Goal: Transaction & Acquisition: Download file/media

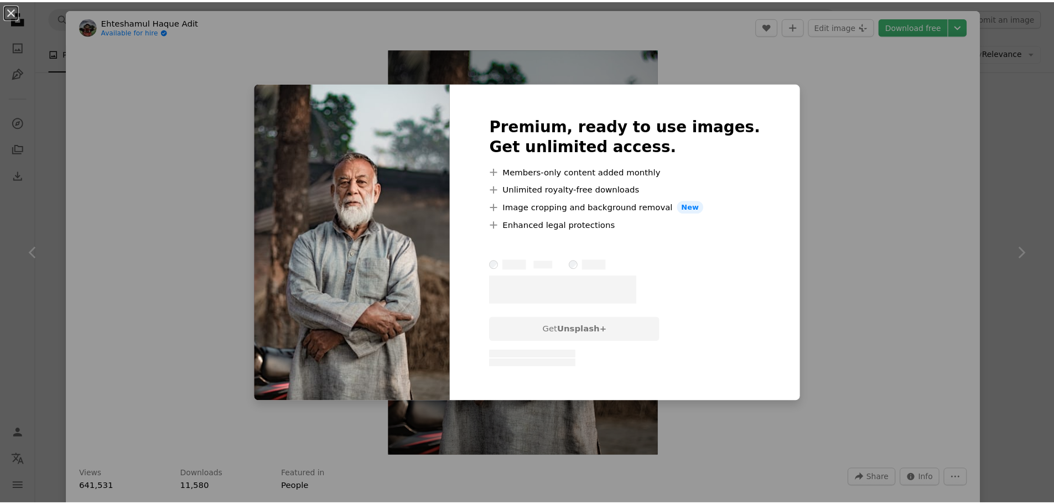
scroll to position [3046, 0]
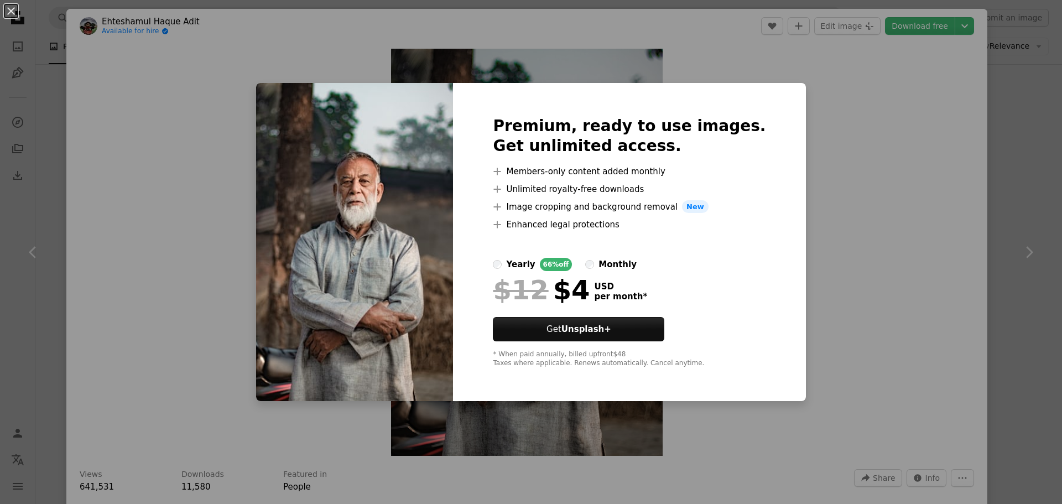
click at [872, 97] on div "An X shape Premium, ready to use images. Get unlimited access. A plus sign Memb…" at bounding box center [531, 252] width 1062 height 504
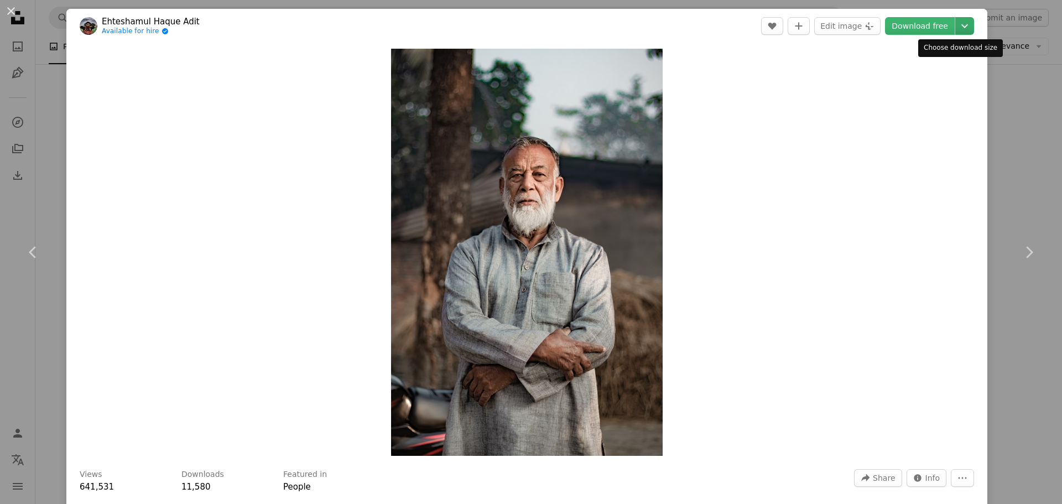
click at [956, 23] on icon "Chevron down" at bounding box center [965, 25] width 18 height 13
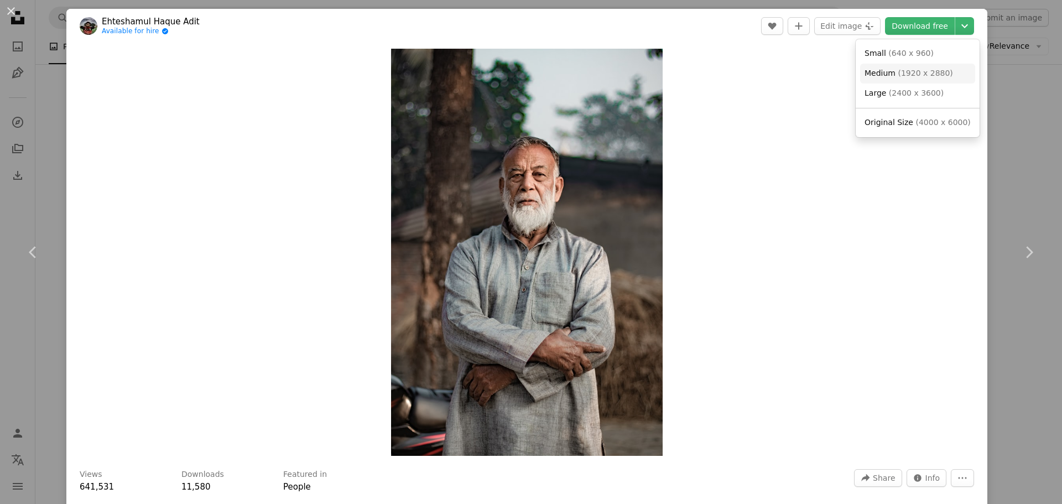
click at [901, 75] on span "( 1920 x 2880 )" at bounding box center [925, 73] width 55 height 9
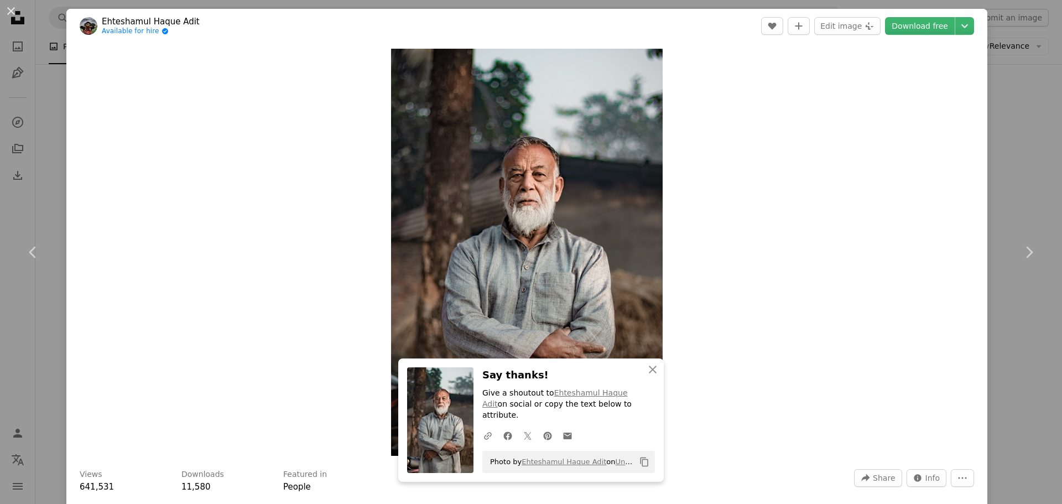
drag, startPoint x: 1018, startPoint y: 171, endPoint x: 908, endPoint y: 164, distance: 110.3
click at [1018, 171] on div "An X shape Chevron left Chevron right With Squarespace, you can book clients, m…" at bounding box center [531, 252] width 1062 height 504
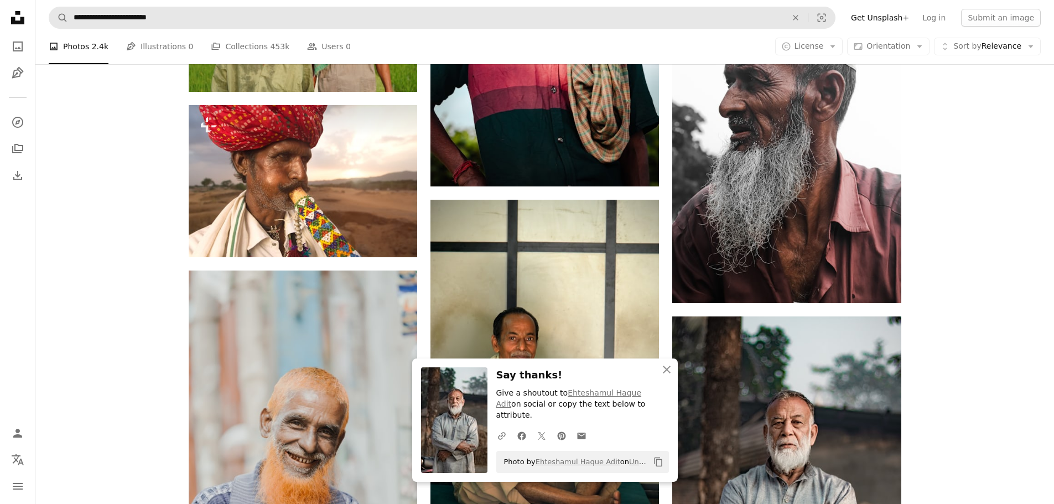
scroll to position [2308, 0]
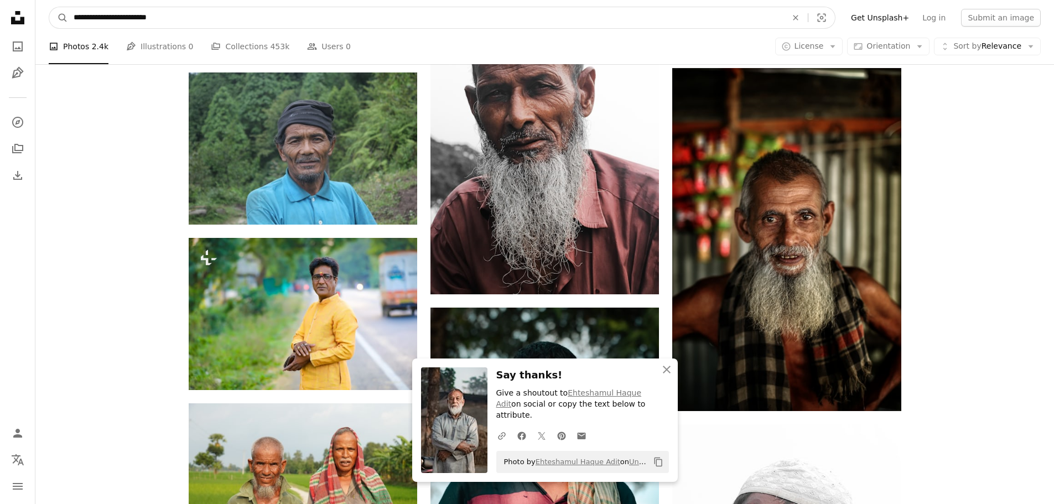
drag, startPoint x: 131, startPoint y: 18, endPoint x: 115, endPoint y: 23, distance: 16.1
click at [115, 23] on input "**********" at bounding box center [425, 17] width 715 height 21
type input "**********"
click button "A magnifying glass" at bounding box center [58, 17] width 19 height 21
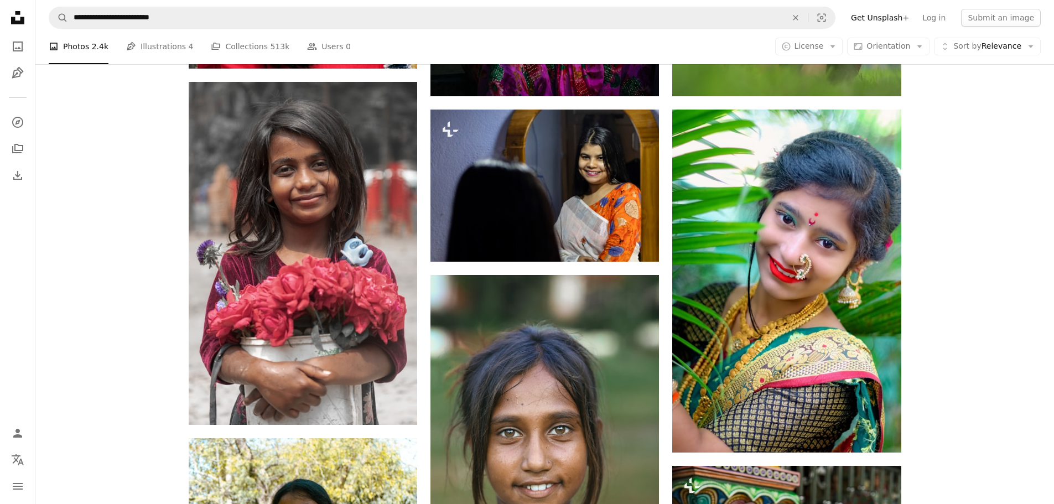
scroll to position [830, 0]
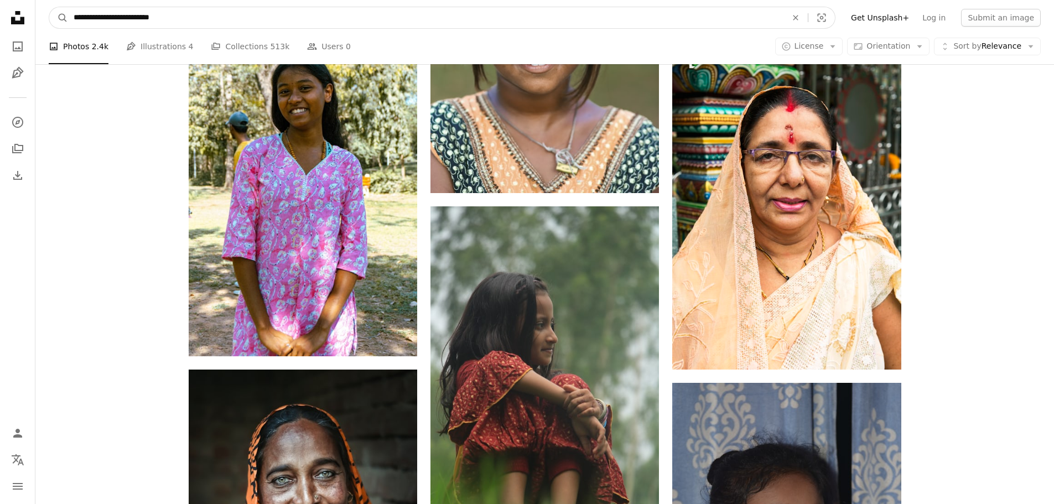
drag, startPoint x: 195, startPoint y: 14, endPoint x: 132, endPoint y: 29, distance: 64.4
click at [132, 29] on nav "**********" at bounding box center [544, 17] width 1018 height 35
type input "**********"
click button "A magnifying glass" at bounding box center [58, 17] width 19 height 21
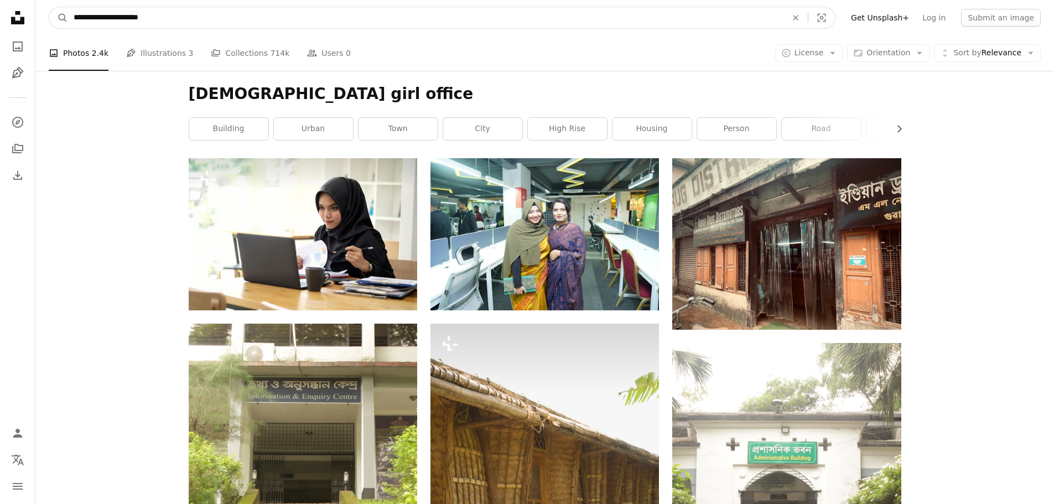
drag, startPoint x: 142, startPoint y: 17, endPoint x: 27, endPoint y: 32, distance: 116.1
type input "**********"
click button "A magnifying glass" at bounding box center [58, 17] width 19 height 21
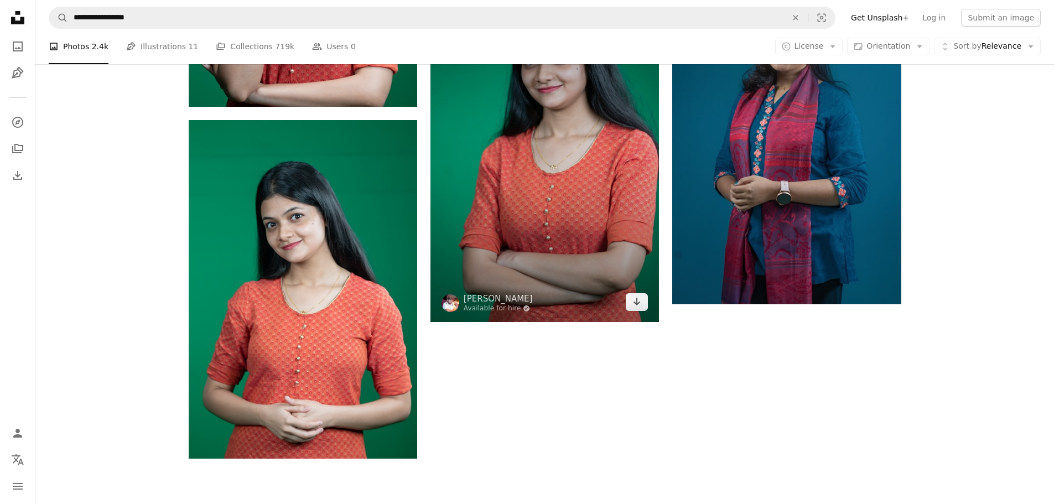
scroll to position [1971, 0]
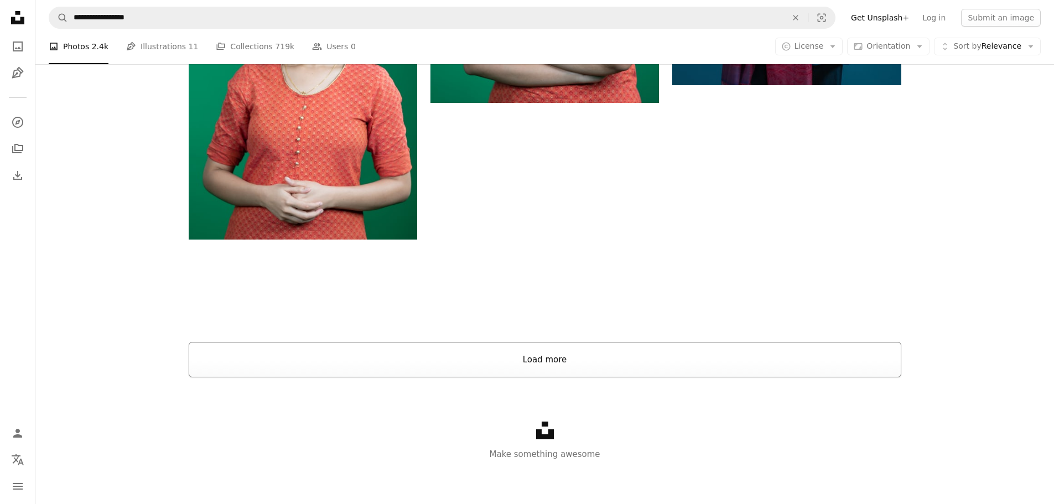
click at [555, 365] on button "Load more" at bounding box center [545, 359] width 712 height 35
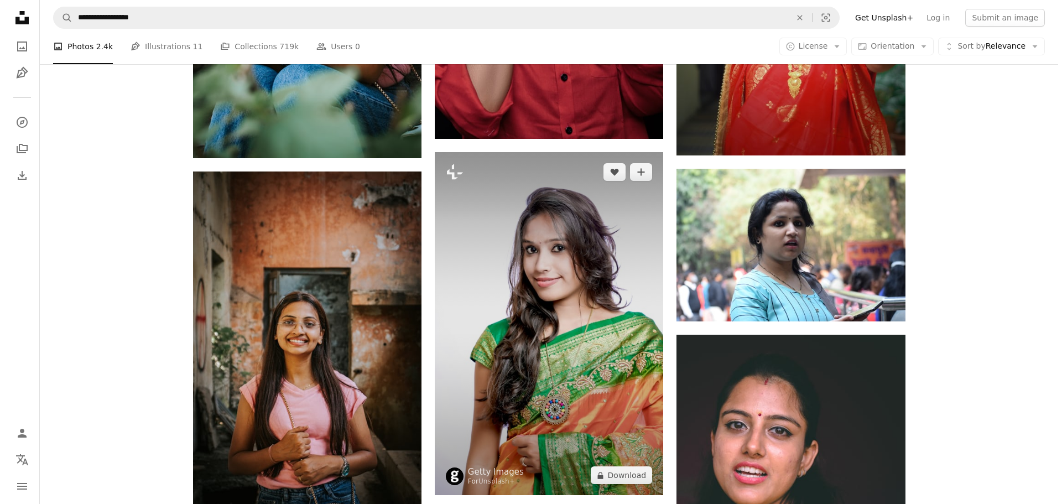
scroll to position [11373, 0]
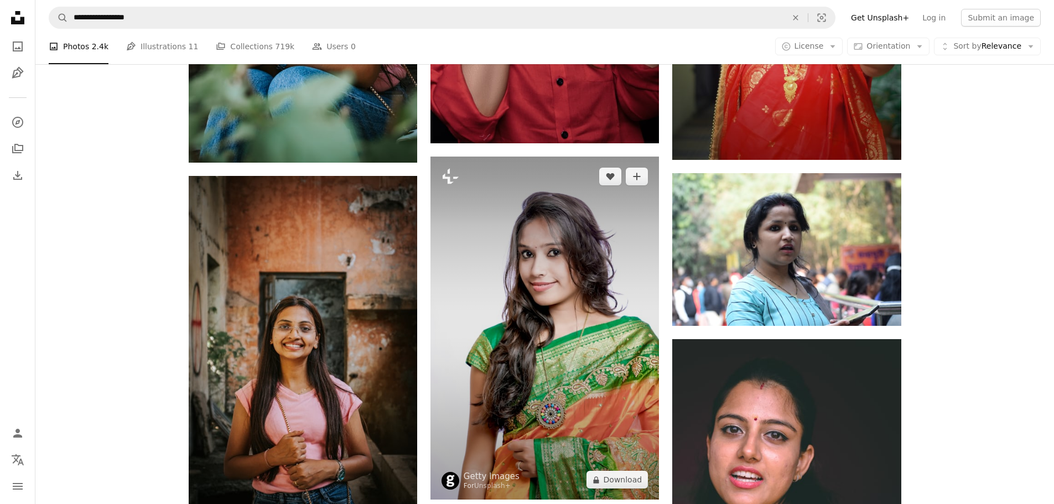
click at [563, 215] on img at bounding box center [544, 328] width 228 height 343
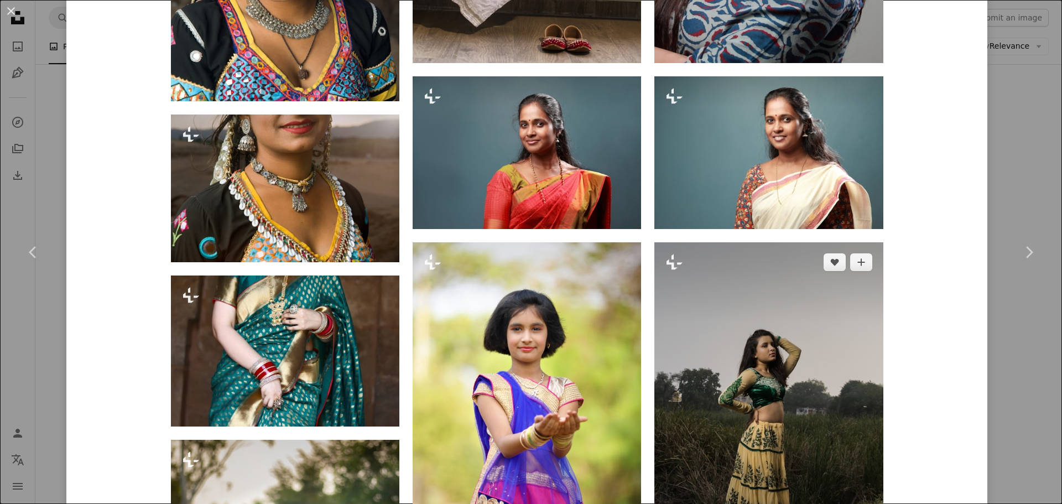
scroll to position [1106, 0]
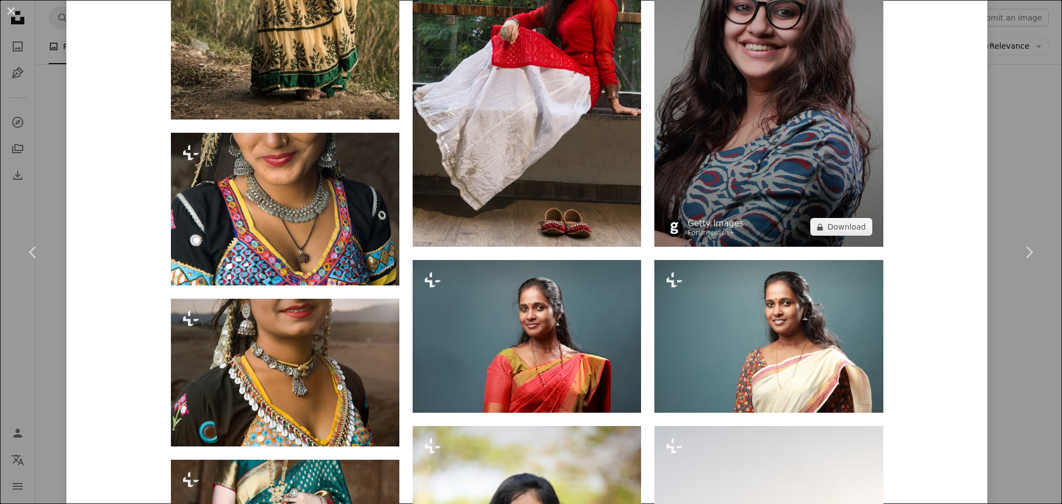
click at [784, 122] on img at bounding box center [768, 75] width 228 height 343
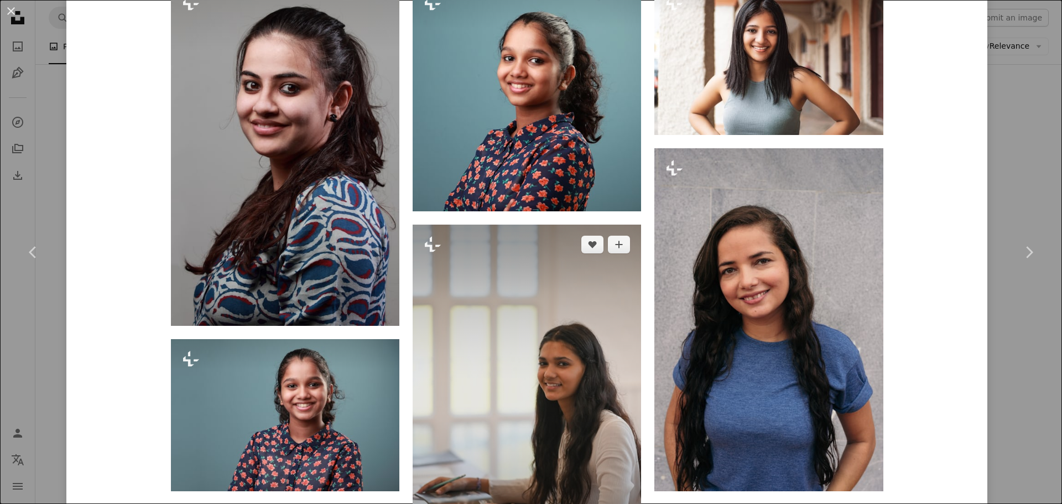
scroll to position [1079, 0]
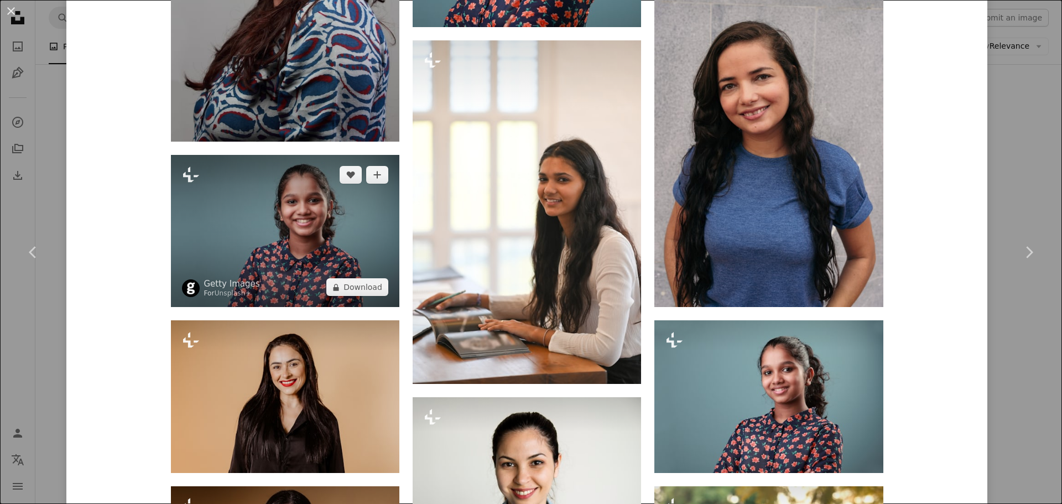
click at [296, 247] on img at bounding box center [285, 231] width 228 height 152
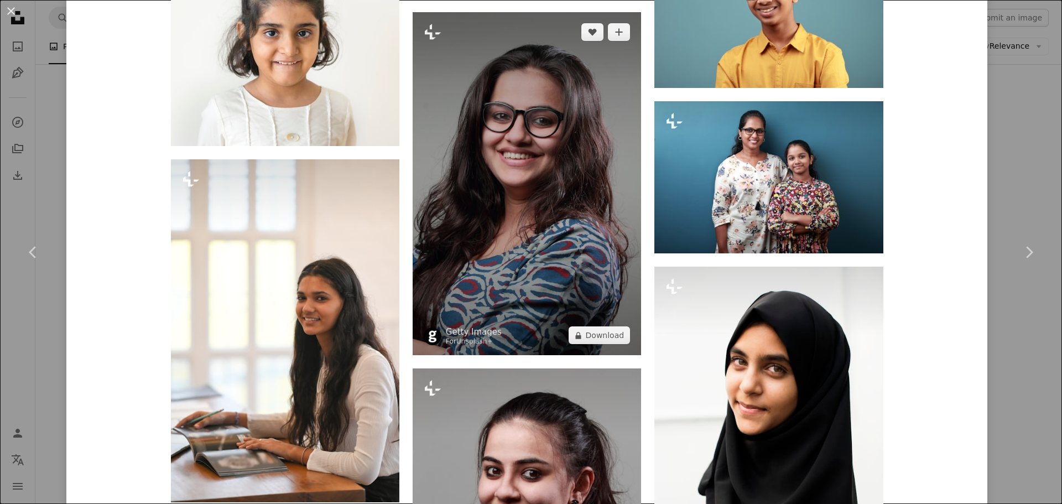
scroll to position [1199, 0]
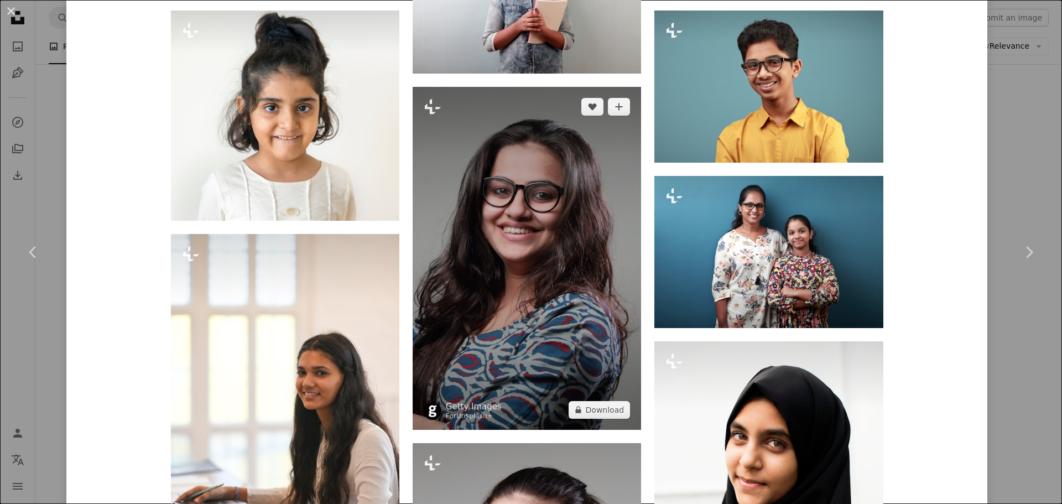
click at [528, 200] on img at bounding box center [527, 258] width 228 height 343
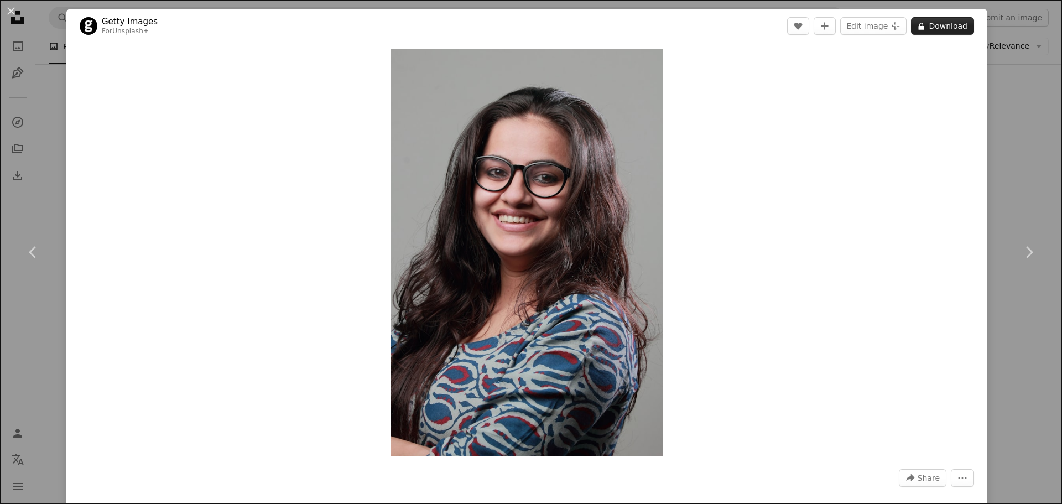
click at [941, 30] on button "A lock Download" at bounding box center [942, 26] width 63 height 18
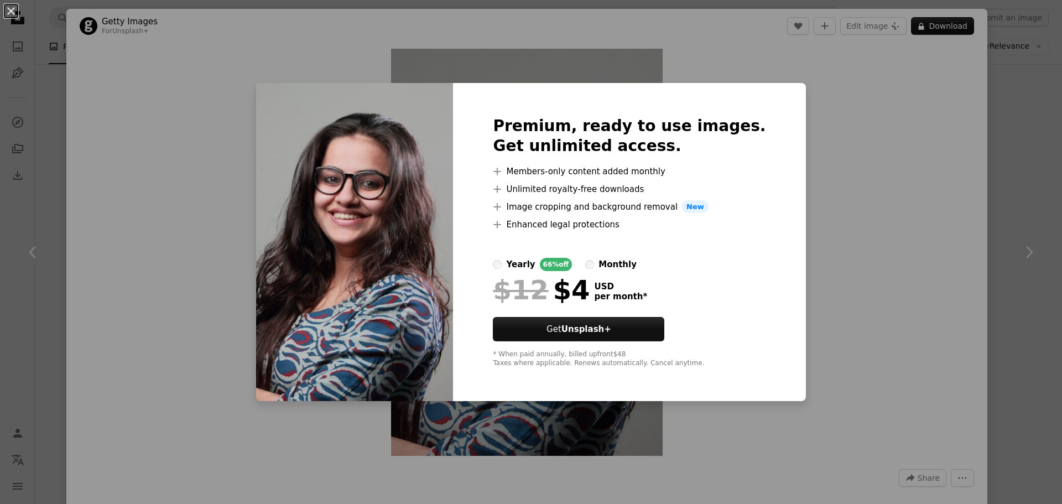
click at [846, 90] on div "An X shape Premium, ready to use images. Get unlimited access. A plus sign Memb…" at bounding box center [531, 252] width 1062 height 504
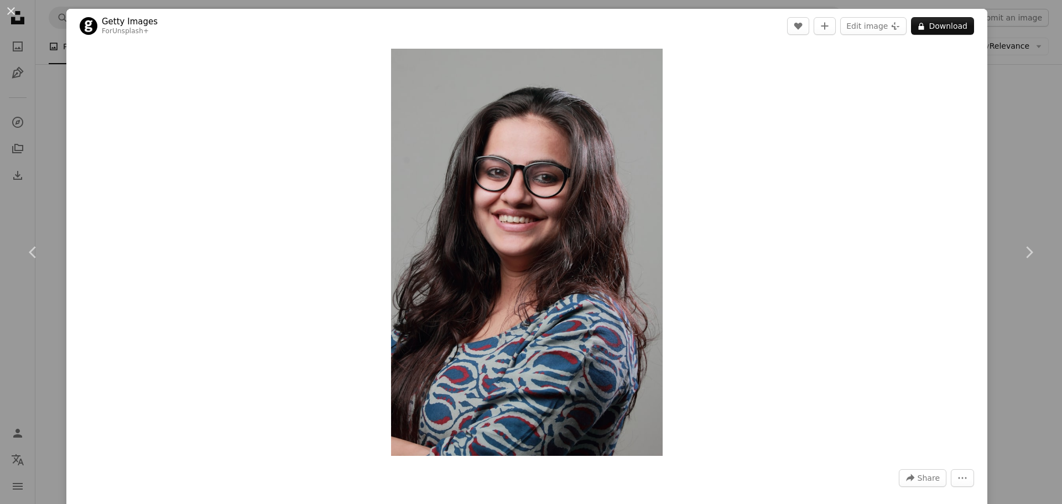
click at [977, 6] on div "An X shape Chevron left Chevron right Getty Images For Unsplash+ A heart A plus…" at bounding box center [531, 252] width 1062 height 504
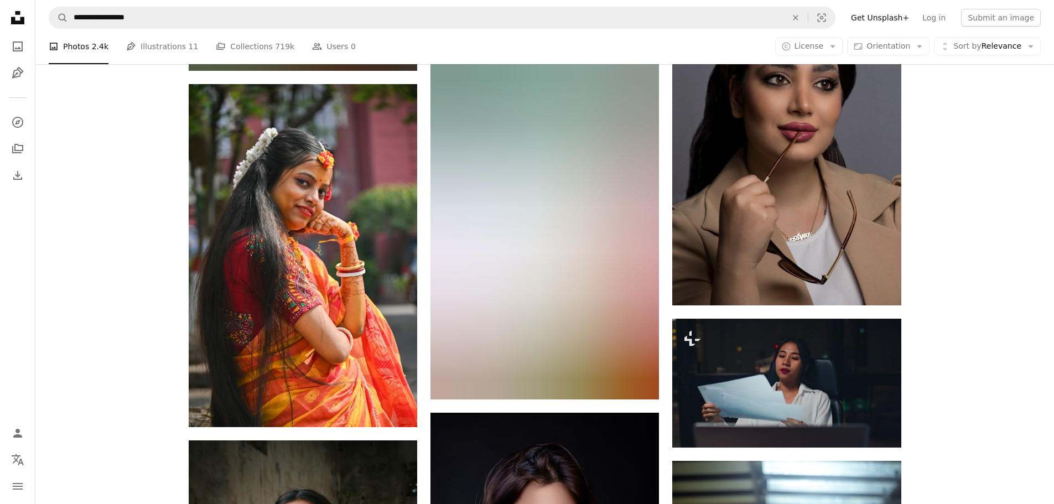
scroll to position [10451, 0]
